Goal: Find specific page/section: Find specific page/section

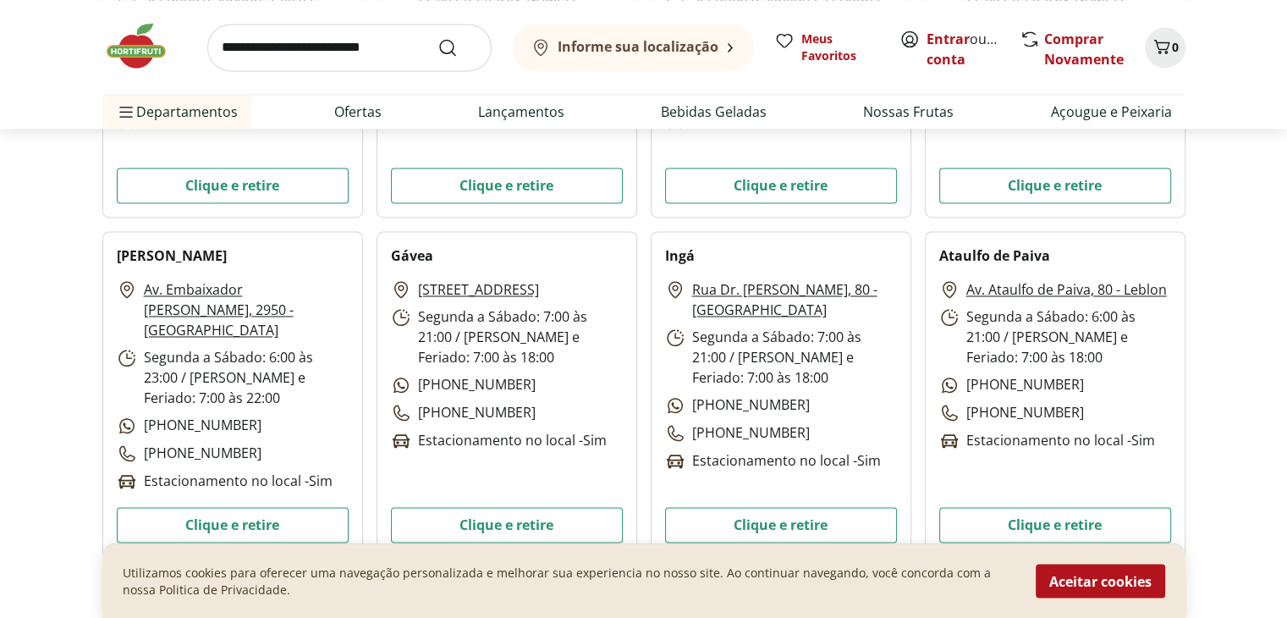
scroll to position [2689, 0]
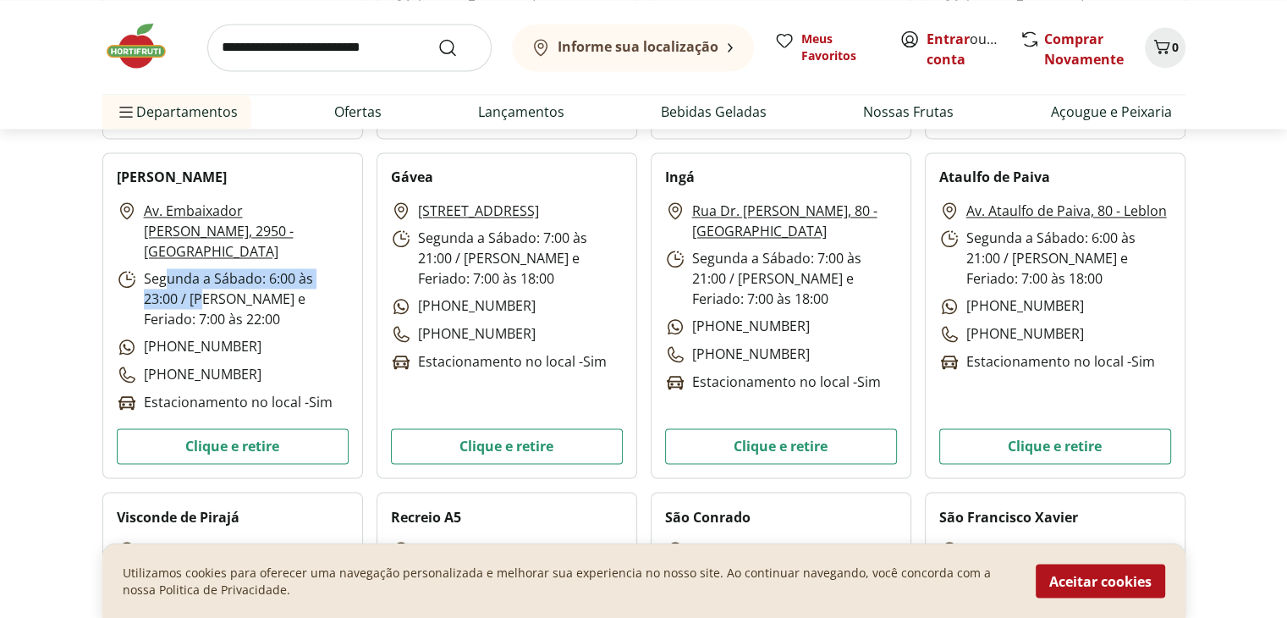
drag, startPoint x: 169, startPoint y: 258, endPoint x: 205, endPoint y: 272, distance: 38.3
click at [205, 272] on p "Segunda a Sábado: 6:00 às 23:00 / [PERSON_NAME] e Feriado: 7:00 às 22:00" at bounding box center [233, 298] width 232 height 61
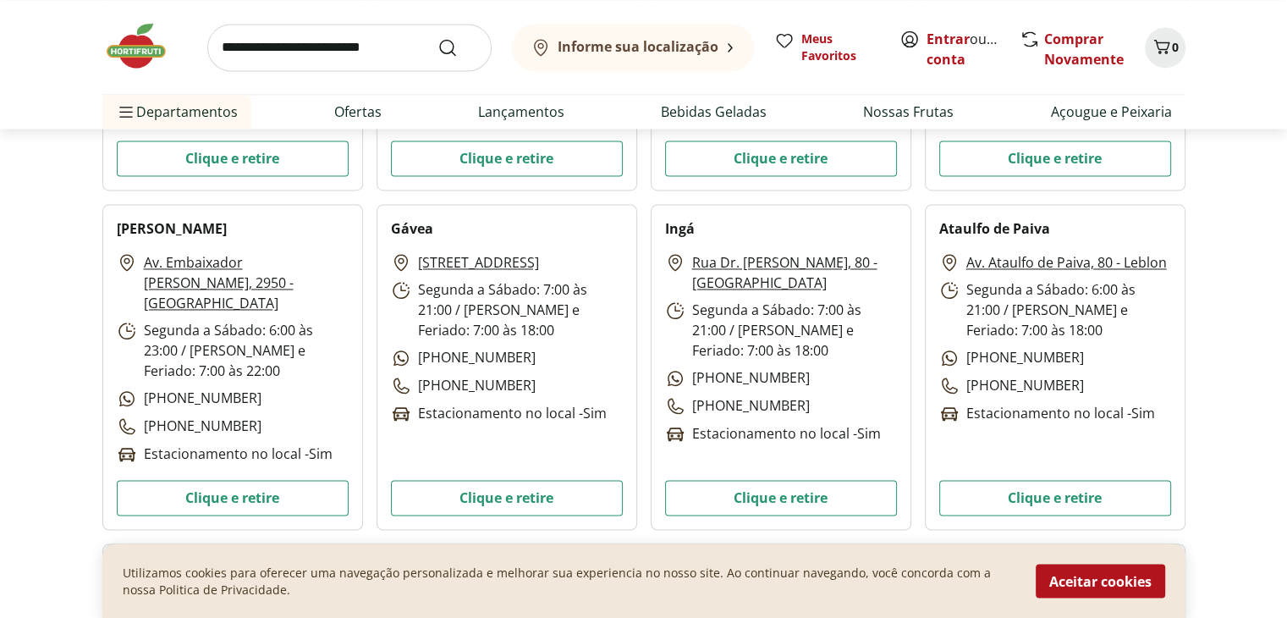
scroll to position [2699, 0]
click at [1077, 577] on button "Aceitar cookies" at bounding box center [1099, 580] width 129 height 34
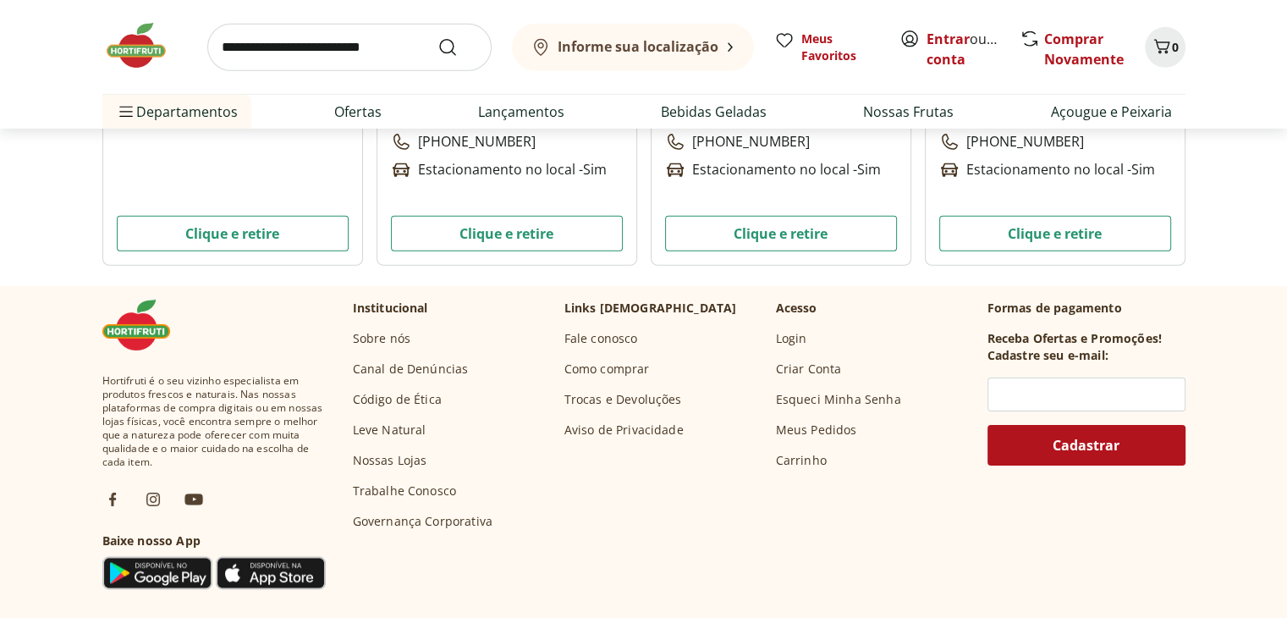
scroll to position [5335, 0]
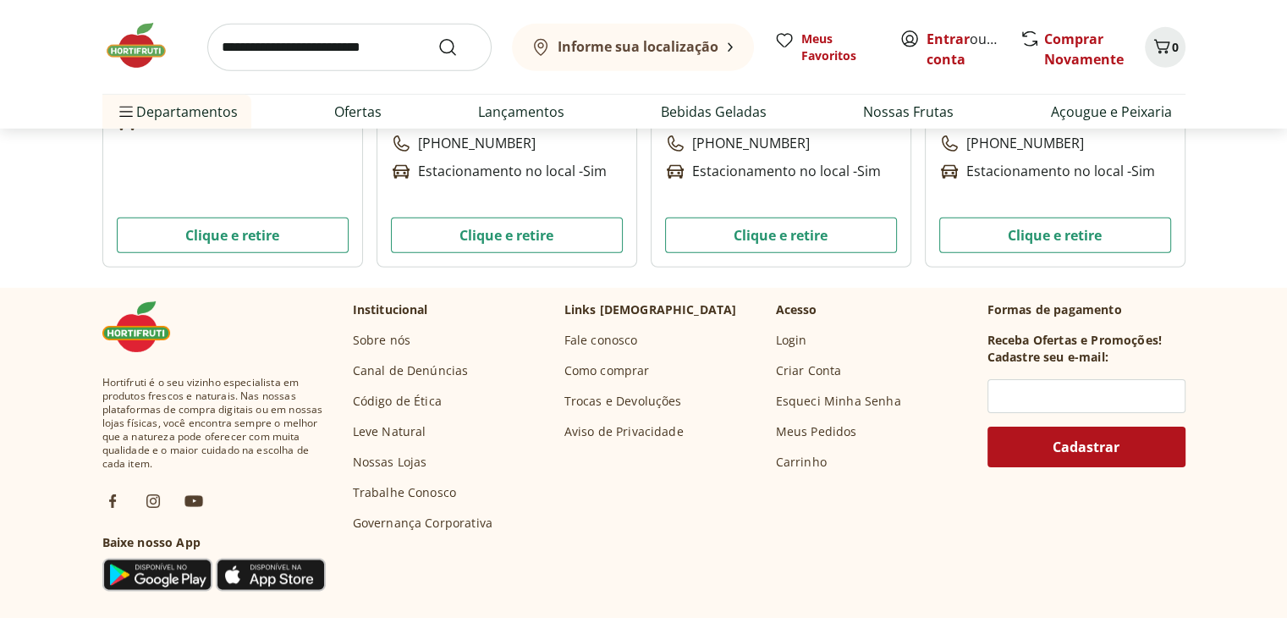
click at [414, 492] on link "Trabalhe Conosco" at bounding box center [405, 492] width 104 height 17
